Goal: Information Seeking & Learning: Learn about a topic

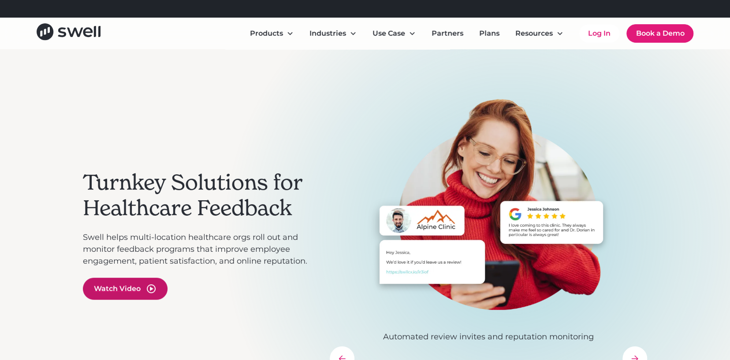
click at [119, 287] on div "Watch Video" at bounding box center [117, 289] width 47 height 11
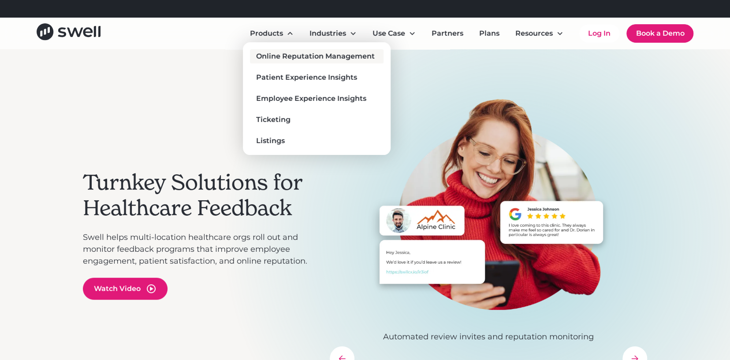
click at [273, 53] on div "Online Reputation Management" at bounding box center [315, 56] width 119 height 11
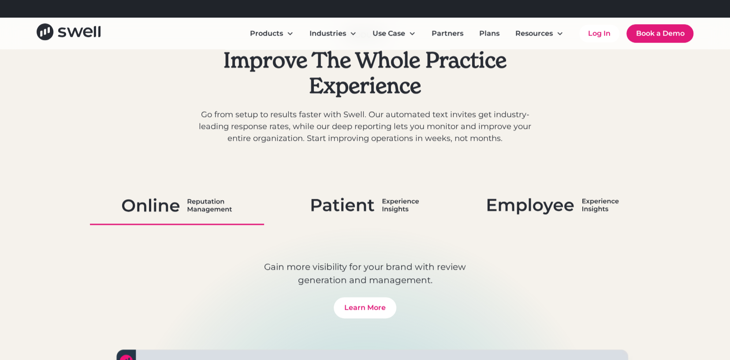
scroll to position [529, 0]
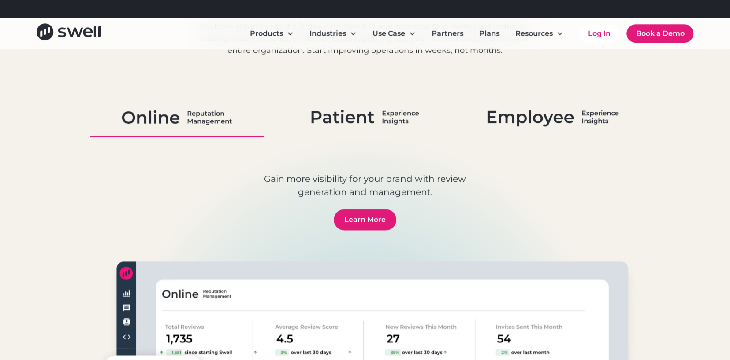
click at [379, 220] on link "Learn More" at bounding box center [365, 219] width 63 height 21
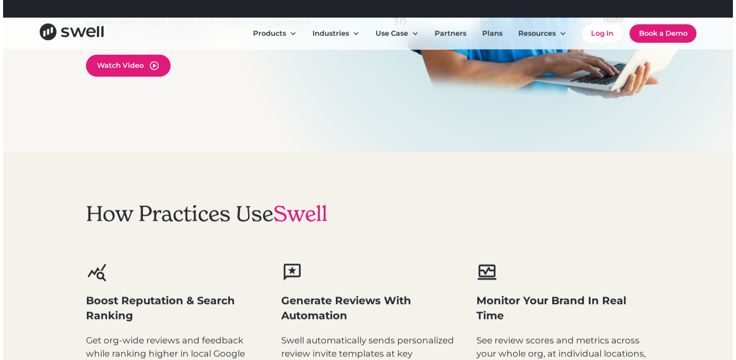
scroll to position [176, 0]
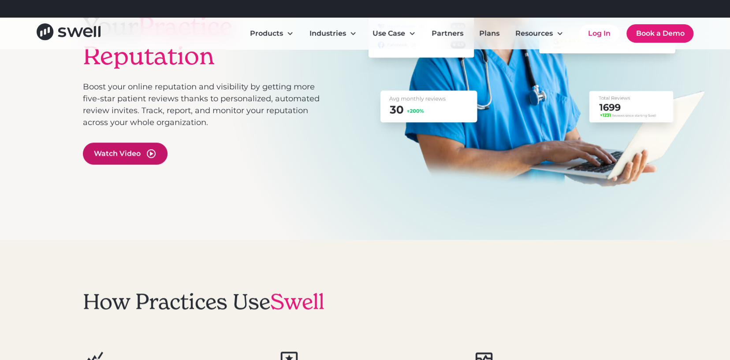
click at [148, 147] on div "Watch Video" at bounding box center [125, 154] width 85 height 22
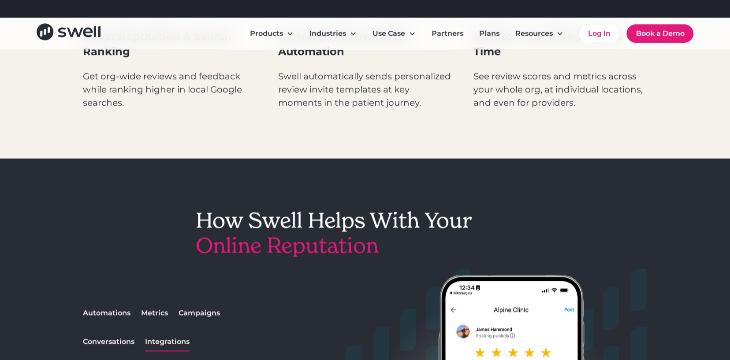
scroll to position [441, 0]
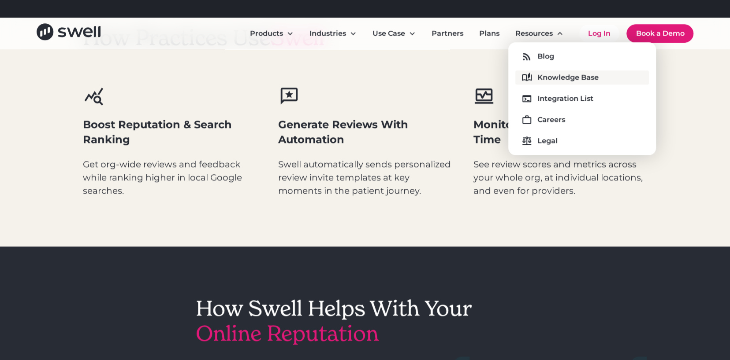
click at [547, 74] on div "Knowledge Base" at bounding box center [567, 77] width 61 height 11
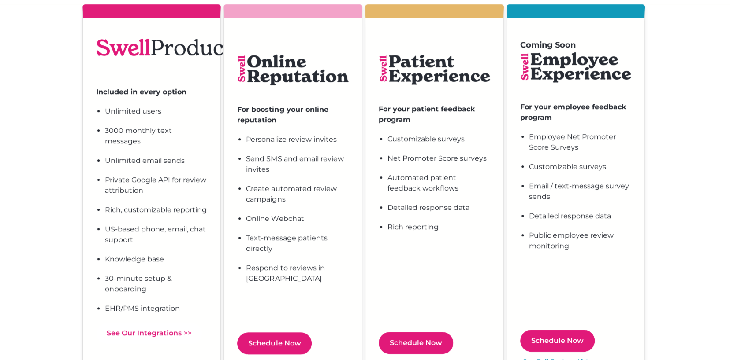
scroll to position [397, 0]
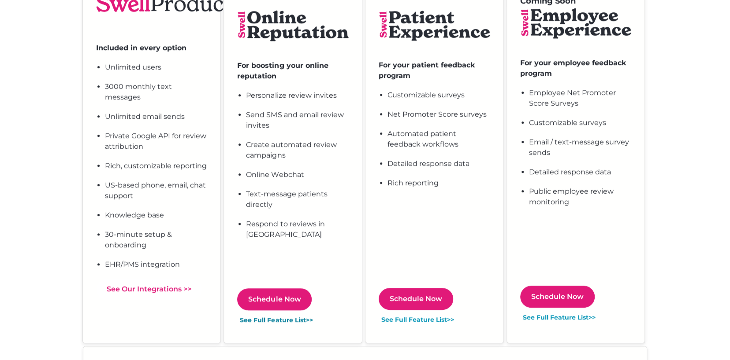
click at [272, 322] on button "See Full Feature List>>" at bounding box center [276, 320] width 78 height 10
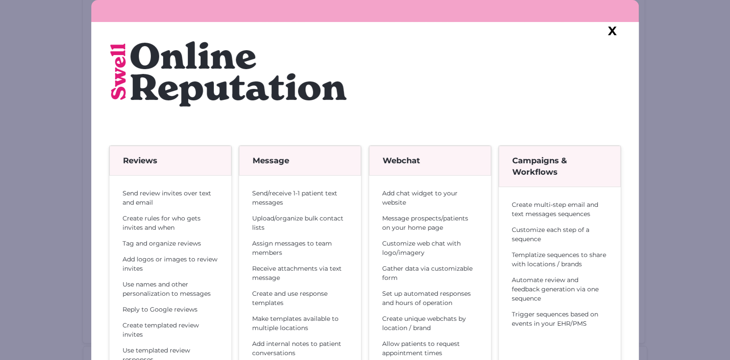
scroll to position [0, 0]
